Goal: Task Accomplishment & Management: Complete application form

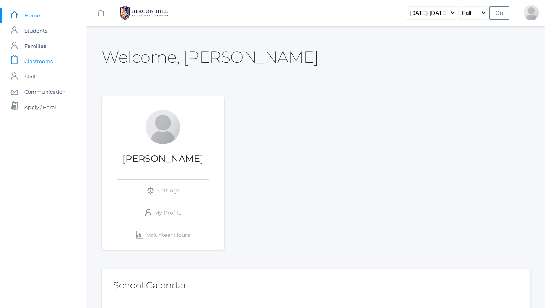
click at [49, 61] on span "Classrooms" at bounding box center [38, 61] width 28 height 15
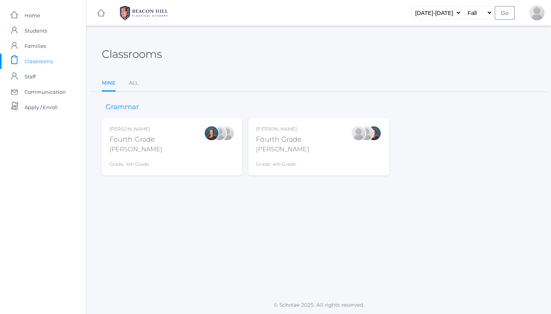
click at [289, 169] on div "[PERSON_NAME] Fourth Grade [PERSON_NAME] Grade: 4th Grade 04LA" at bounding box center [318, 146] width 140 height 57
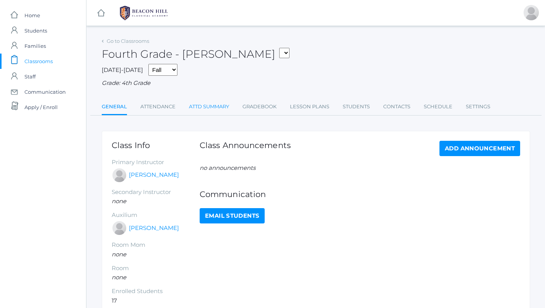
click at [199, 102] on link "Attd Summary" at bounding box center [209, 106] width 40 height 15
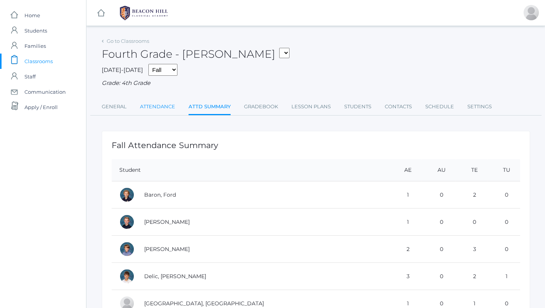
click at [164, 101] on link "Attendance" at bounding box center [157, 106] width 35 height 15
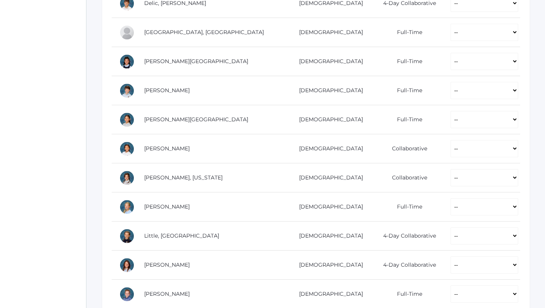
scroll to position [305, 0]
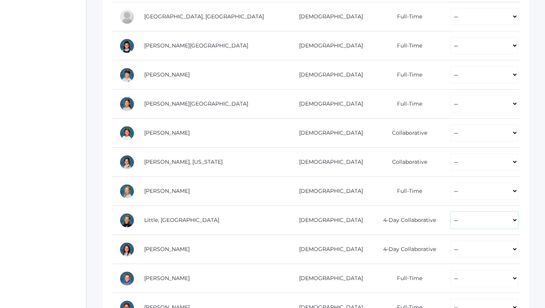
select select "P"
click at [495, 4] on td "-- Present Present-At-Home Tardy Excused Tardy Unexcused Absent Excused Absent …" at bounding box center [481, 16] width 77 height 29
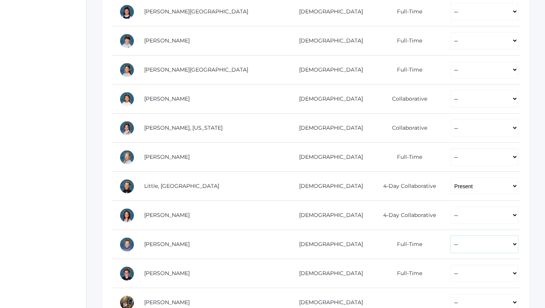
select select "P"
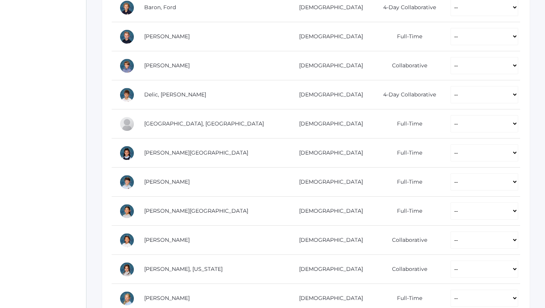
scroll to position [199, 0]
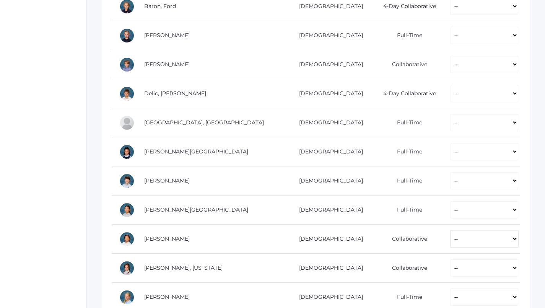
select select "P"
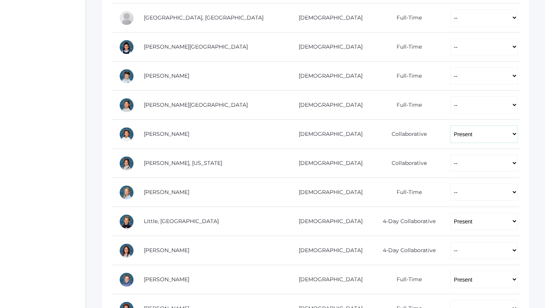
scroll to position [304, 0]
select select "P"
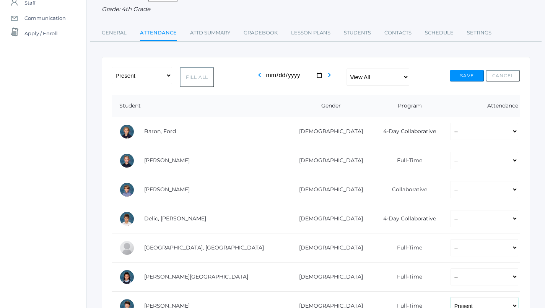
scroll to position [63, 0]
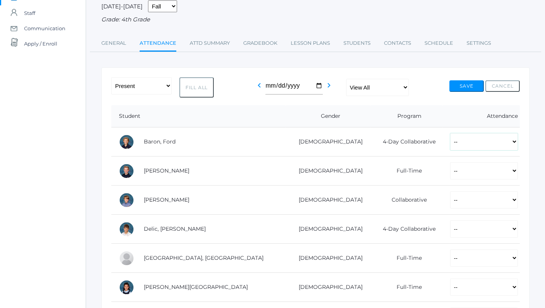
select select "P"
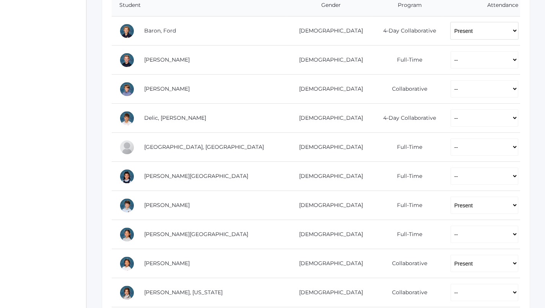
scroll to position [169, 0]
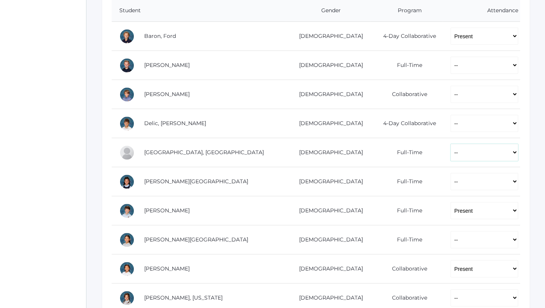
select select "P"
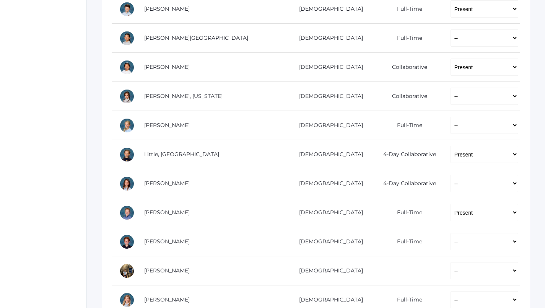
scroll to position [375, 0]
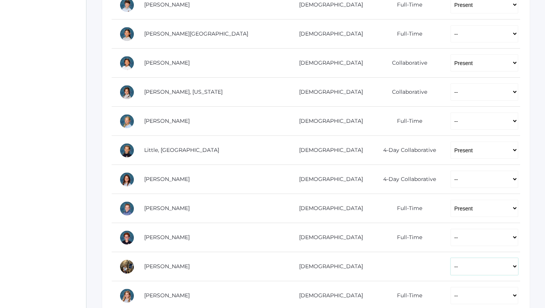
select select "P"
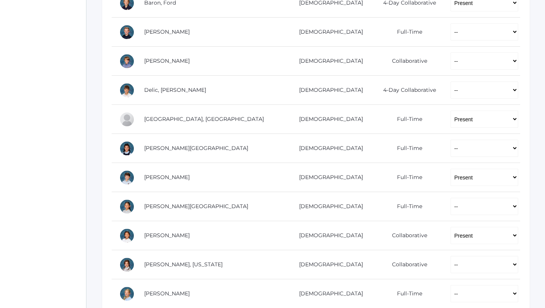
scroll to position [204, 0]
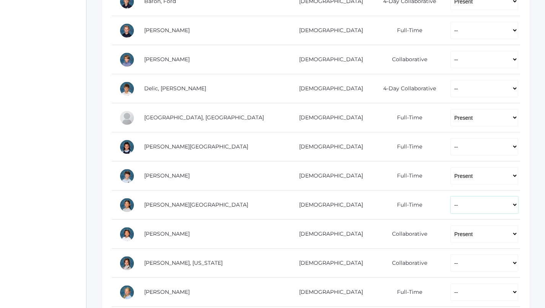
select select "P"
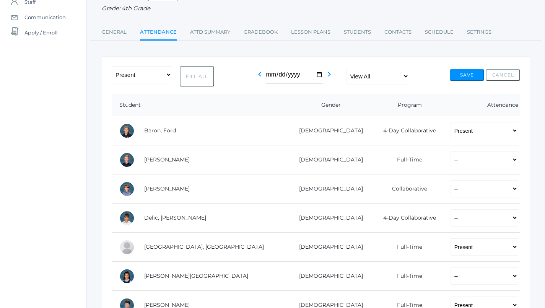
scroll to position [73, 0]
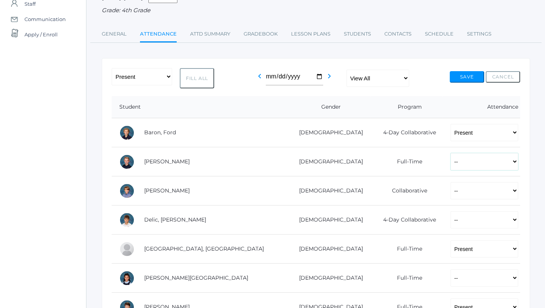
select select "P"
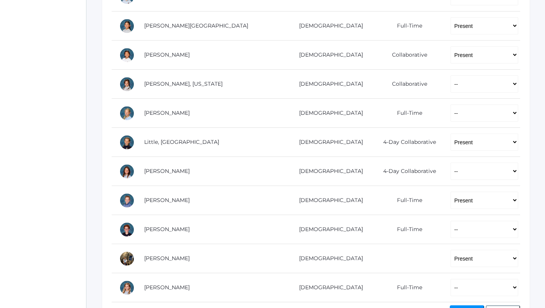
scroll to position [389, 0]
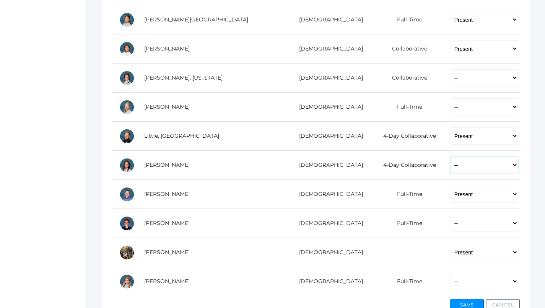
select select "P"
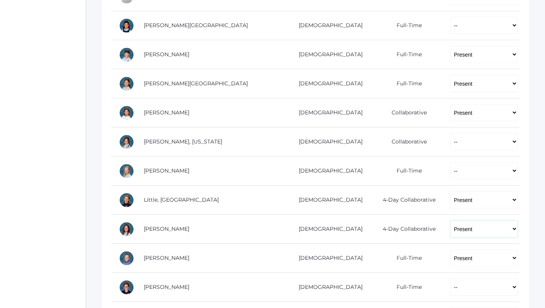
scroll to position [325, 0]
select select "P"
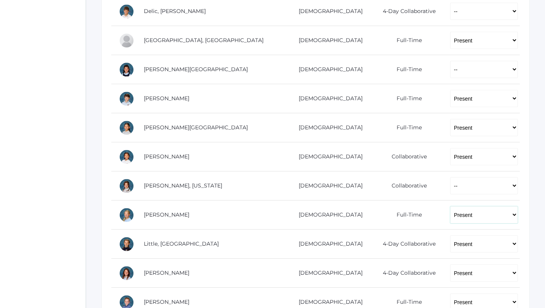
scroll to position [275, 0]
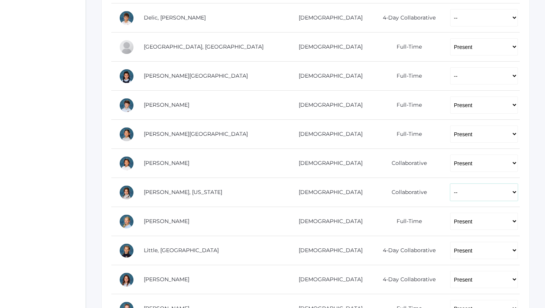
select select "AE"
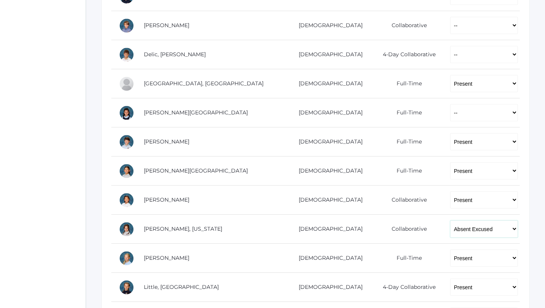
scroll to position [238, 0]
select select "P"
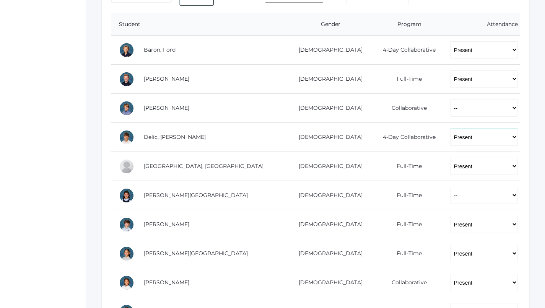
scroll to position [154, 0]
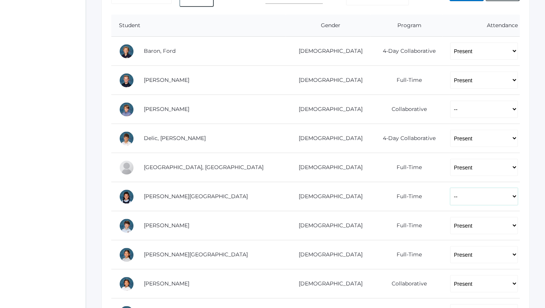
select select "P"
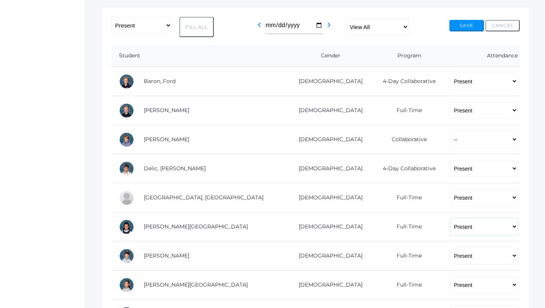
scroll to position [106, 0]
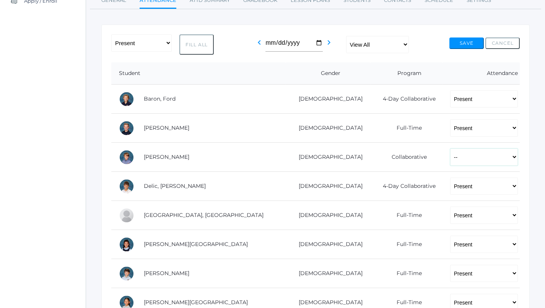
select select "P"
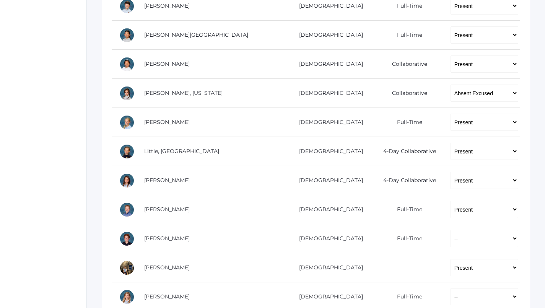
scroll to position [390, 0]
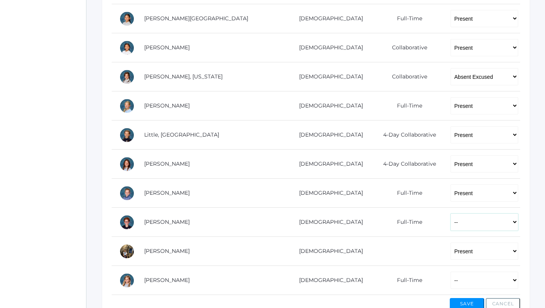
select select "P"
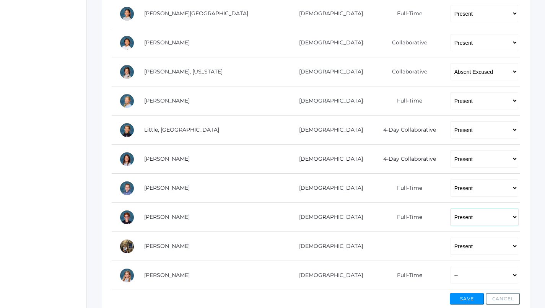
scroll to position [430, 0]
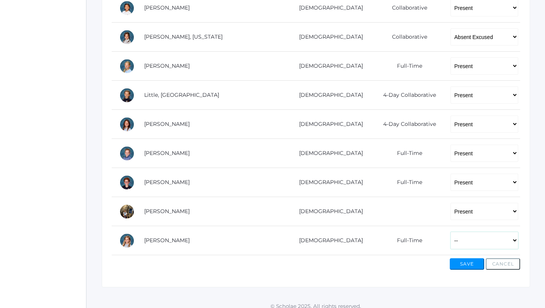
select select "AU"
click at [471, 263] on button "Save" at bounding box center [467, 263] width 34 height 11
